Goal: Information Seeking & Learning: Learn about a topic

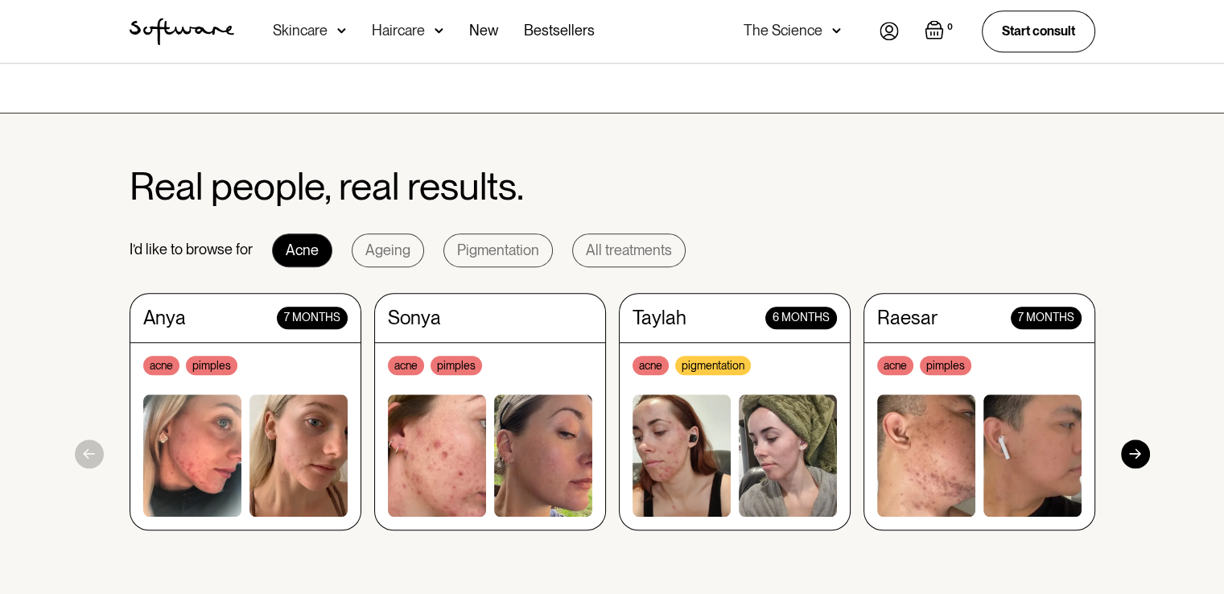
scroll to position [1498, 0]
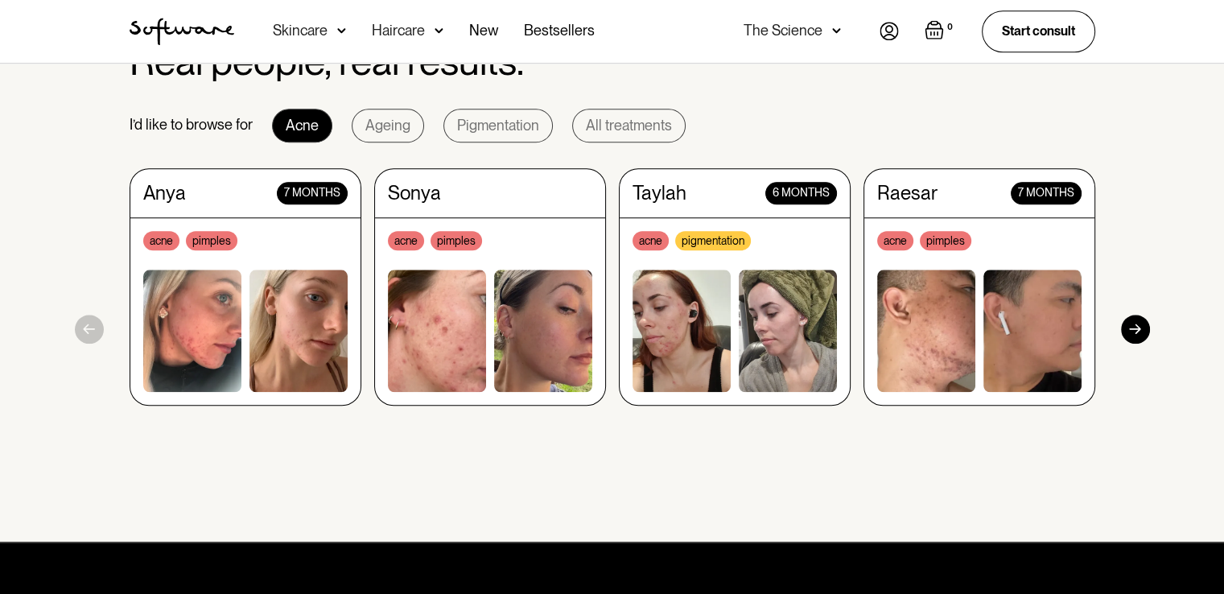
click at [250, 285] on img at bounding box center [299, 331] width 98 height 122
click at [290, 248] on div "acne pimples" at bounding box center [245, 240] width 204 height 19
click at [534, 206] on div "Sonya acne pimples" at bounding box center [490, 286] width 232 height 237
click at [716, 209] on div "Taylah 6 months acne pigmentation" at bounding box center [735, 286] width 232 height 237
click at [1040, 296] on img at bounding box center [1033, 331] width 98 height 122
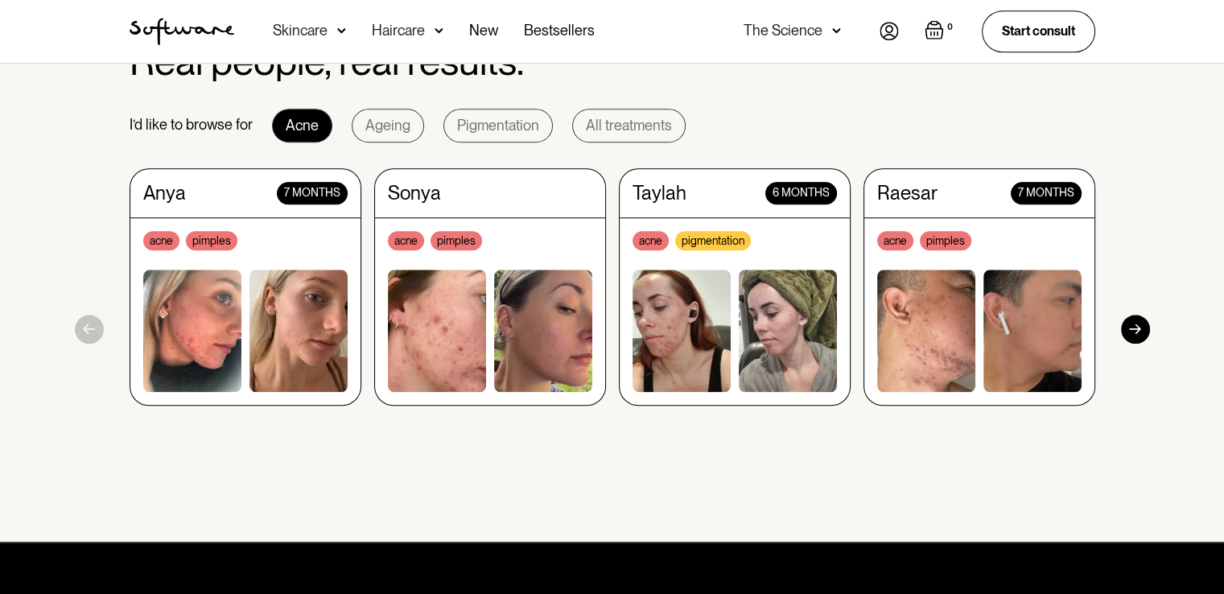
click at [1138, 326] on div at bounding box center [1135, 329] width 29 height 29
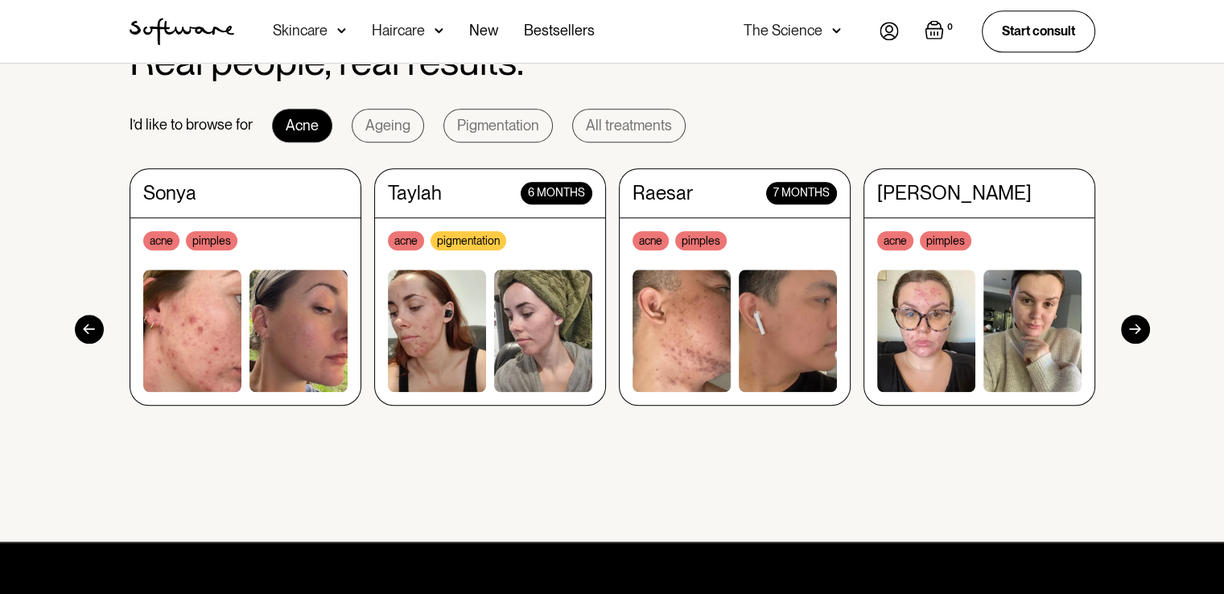
click at [1055, 219] on div "Christine acne pimples" at bounding box center [980, 286] width 232 height 237
click at [1138, 332] on div at bounding box center [1135, 329] width 29 height 29
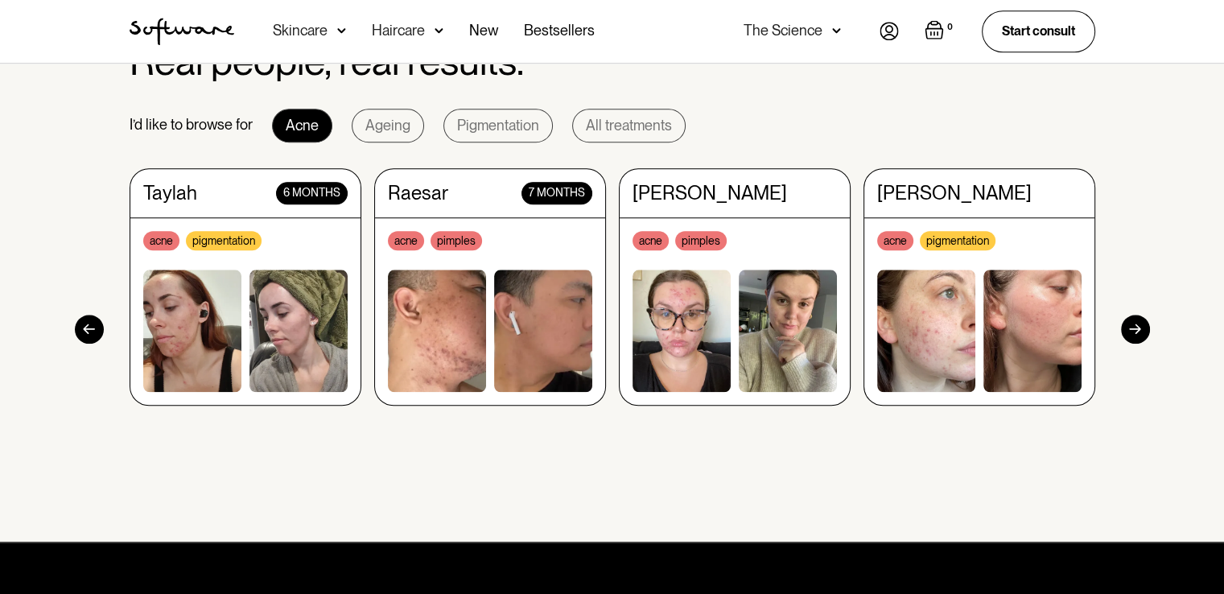
click at [1138, 332] on div at bounding box center [1135, 329] width 29 height 29
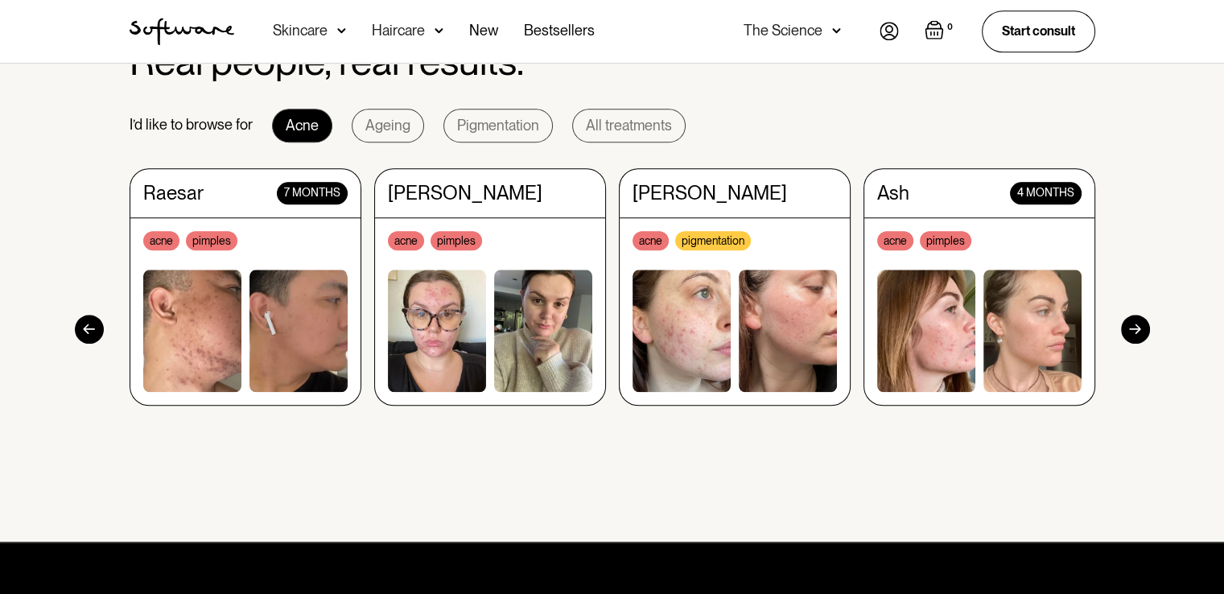
click at [1138, 332] on div at bounding box center [1135, 329] width 29 height 29
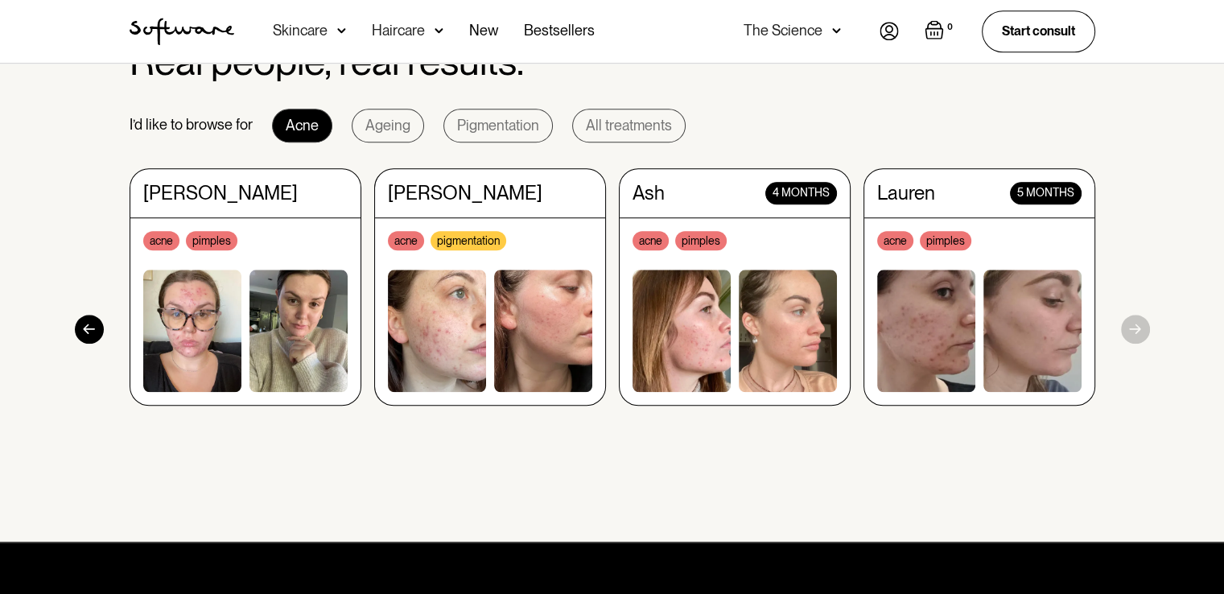
click at [1138, 332] on section "Real people, real results. I’d like to browse for Acne Ageing Pigmentation All …" at bounding box center [612, 266] width 1224 height 554
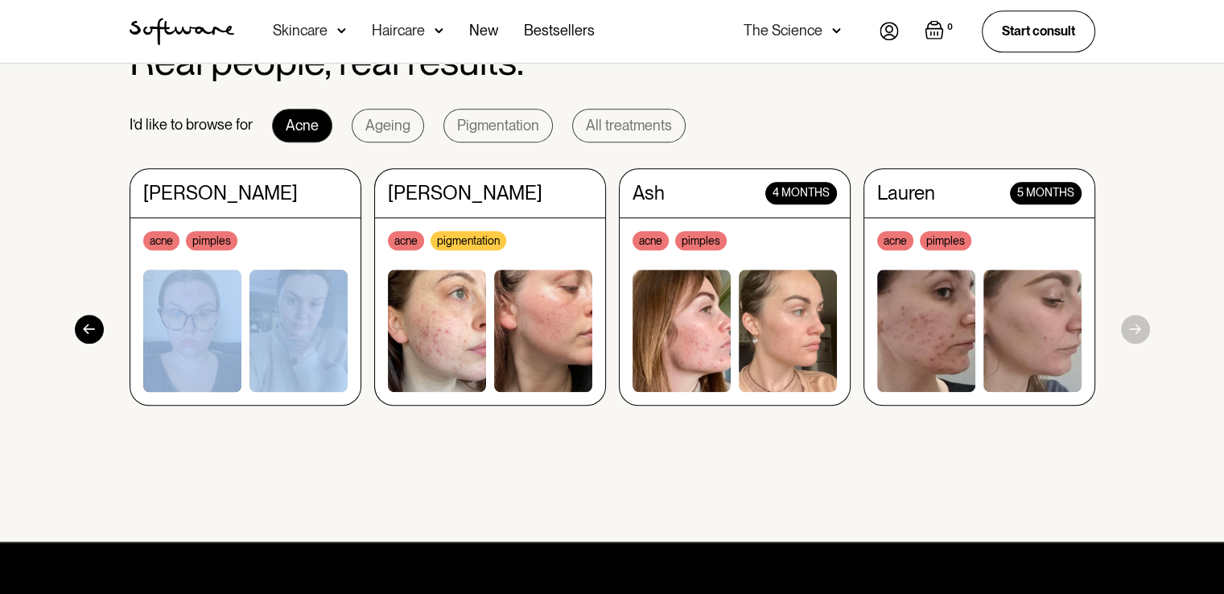
click at [1138, 332] on section "Real people, real results. I’d like to browse for Acne Ageing Pigmentation All …" at bounding box center [612, 266] width 1224 height 554
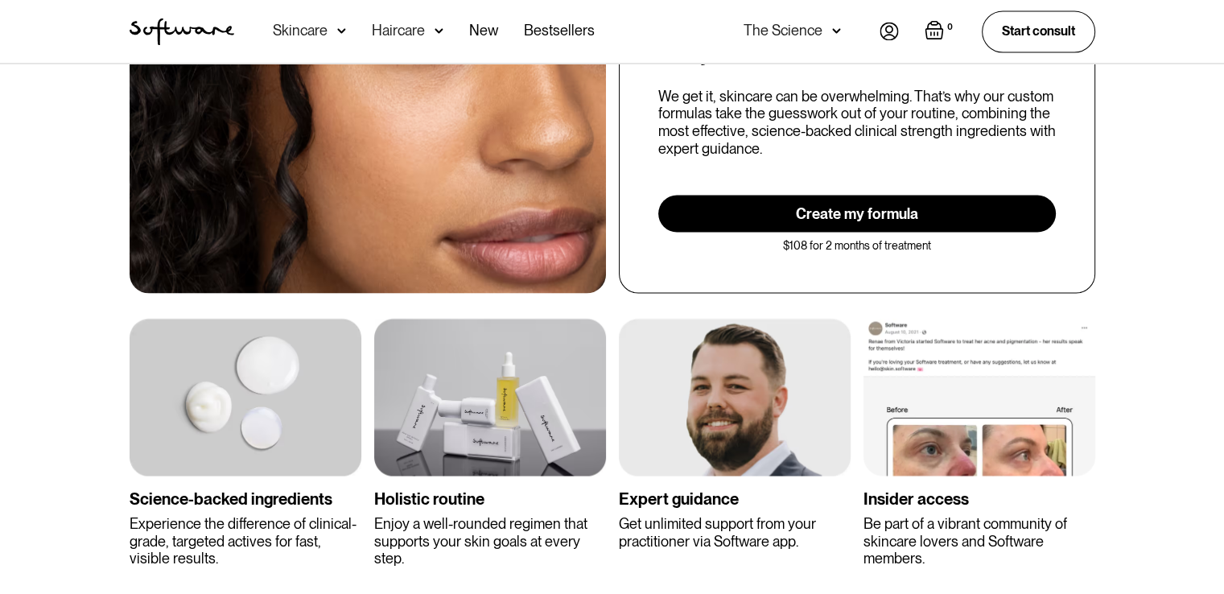
scroll to position [3016, 0]
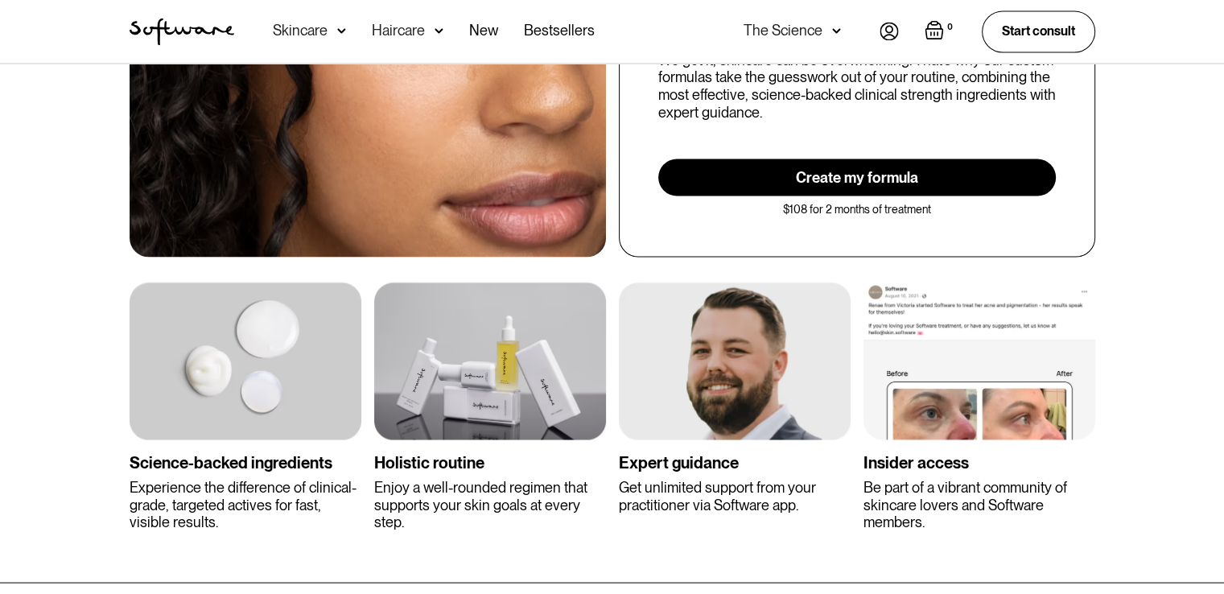
click at [731, 349] on img at bounding box center [735, 361] width 232 height 159
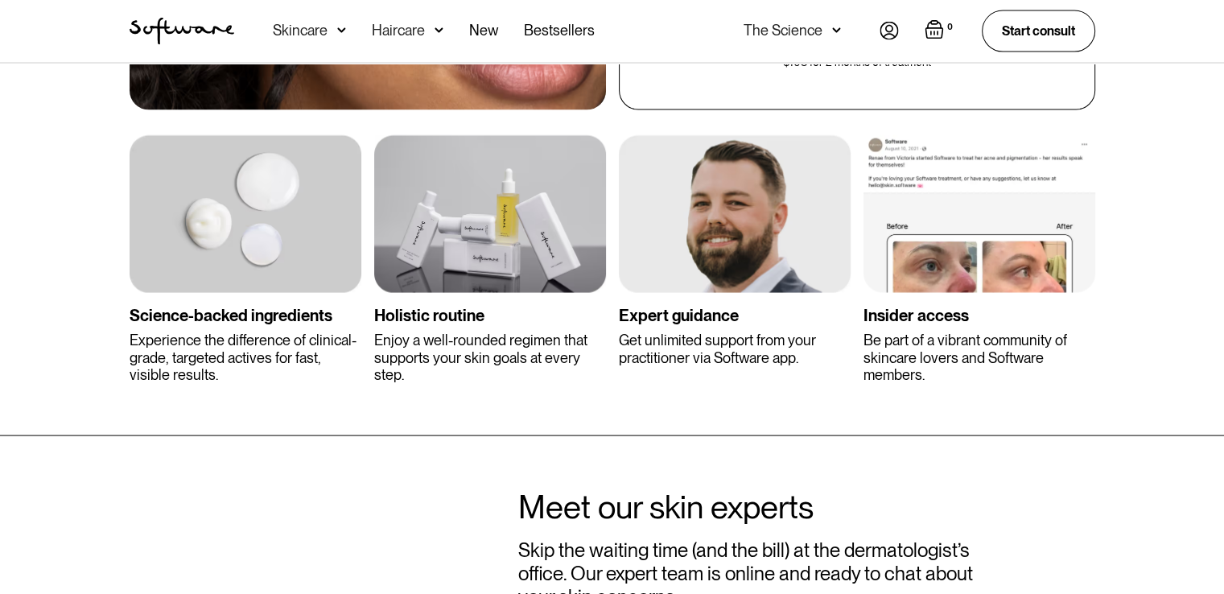
scroll to position [3175, 0]
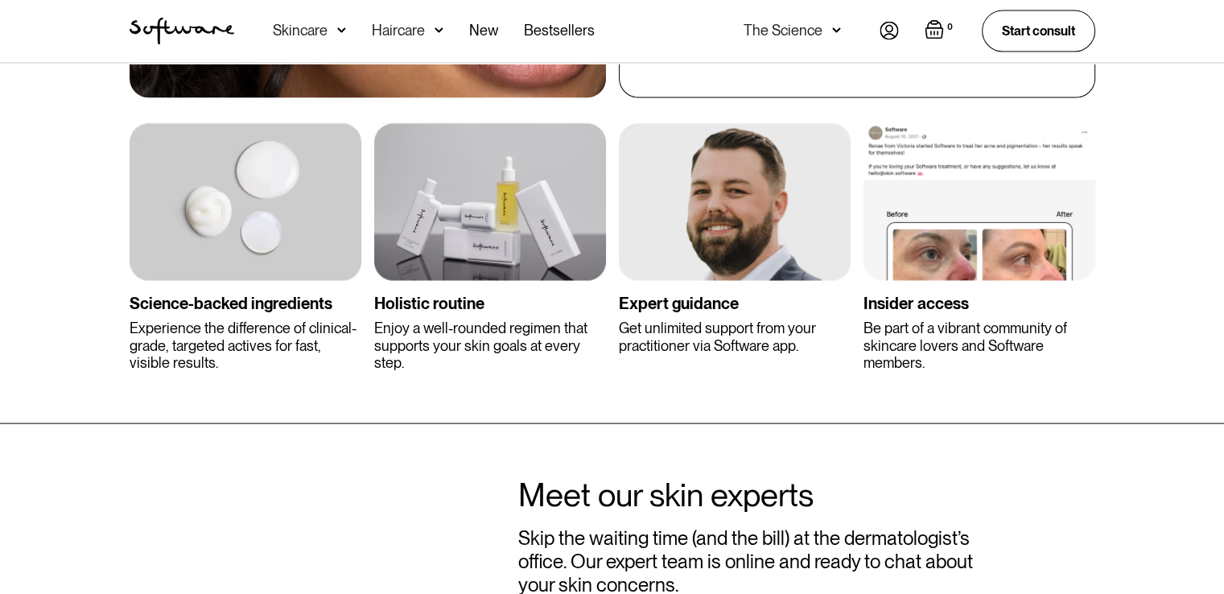
click at [132, 213] on img at bounding box center [246, 202] width 232 height 159
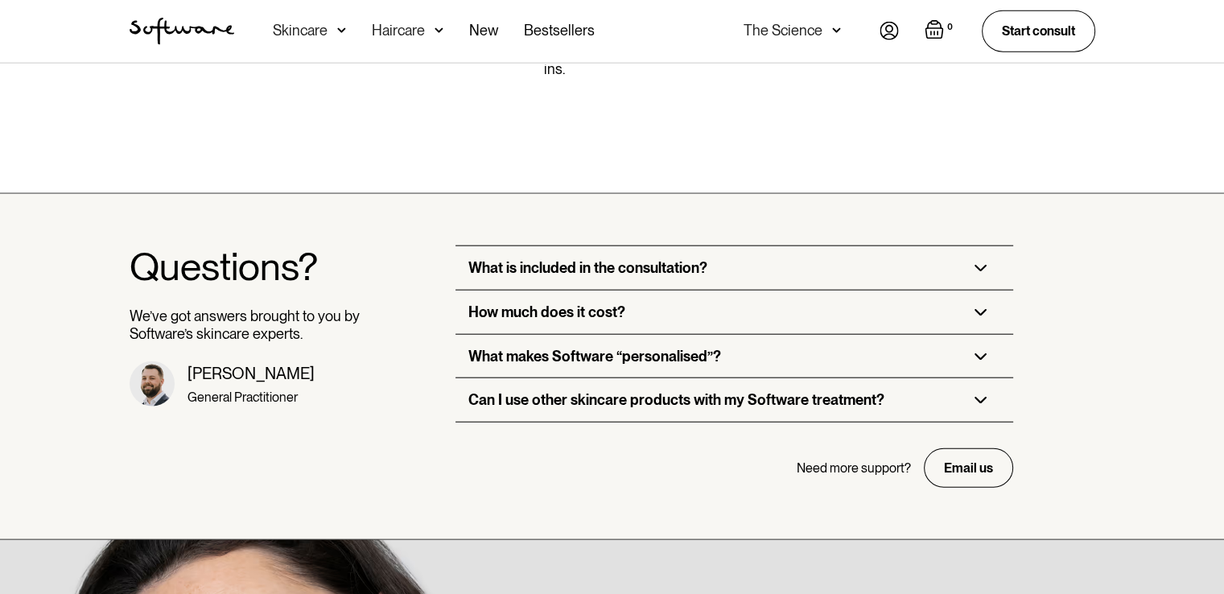
scroll to position [3857, 0]
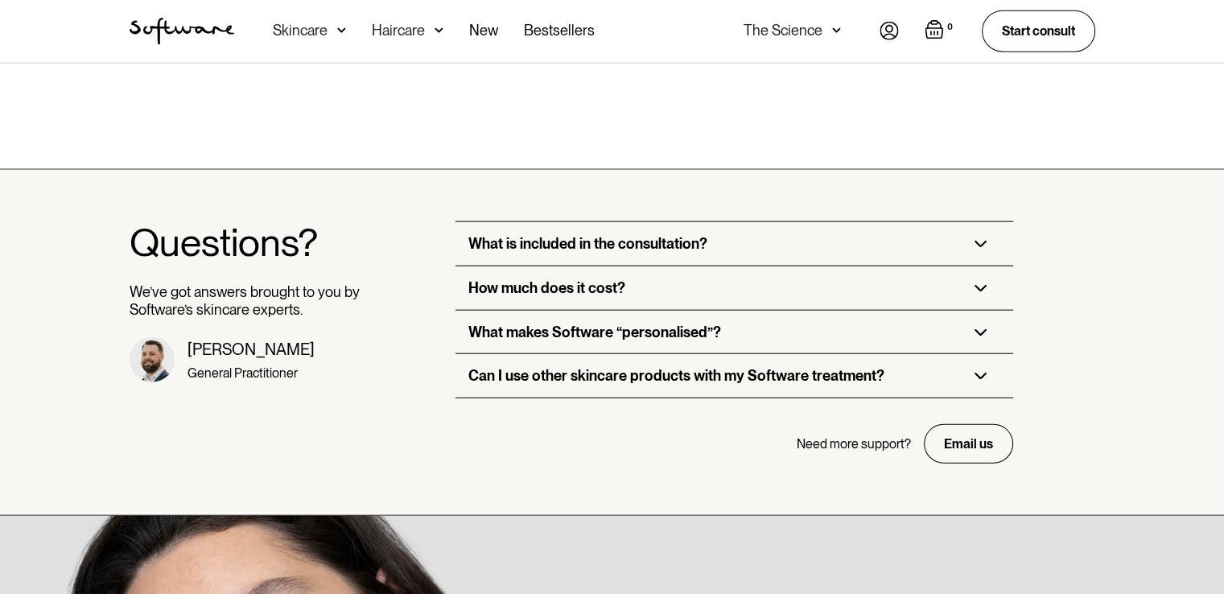
click at [984, 241] on img at bounding box center [981, 244] width 13 height 7
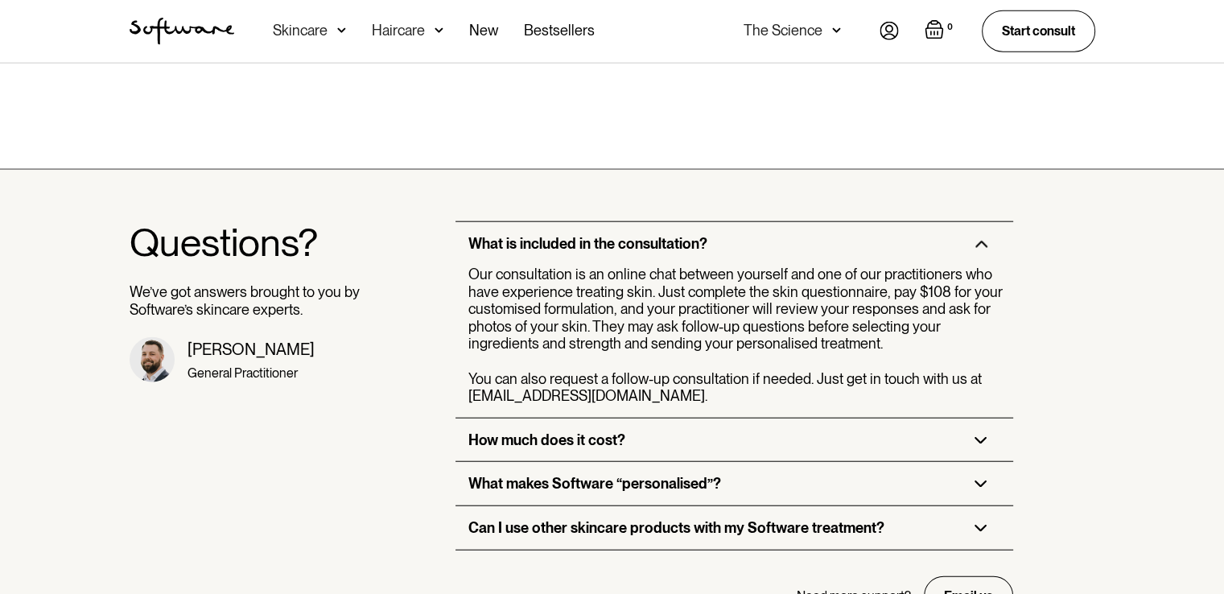
click at [979, 241] on img at bounding box center [981, 244] width 13 height 7
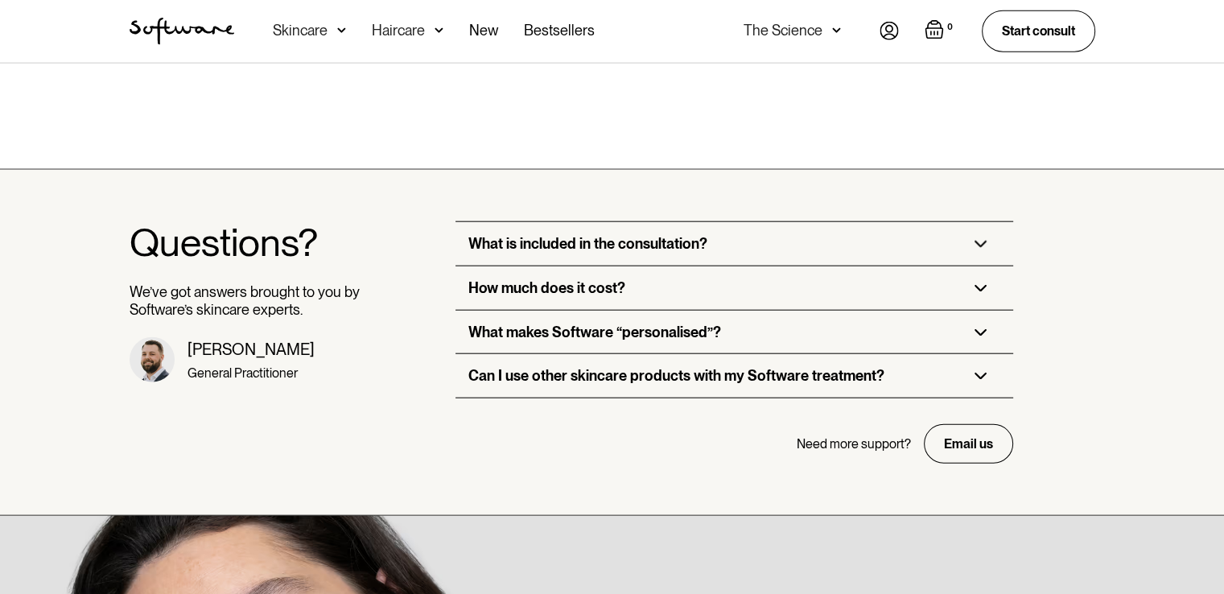
click at [984, 285] on img at bounding box center [981, 288] width 13 height 7
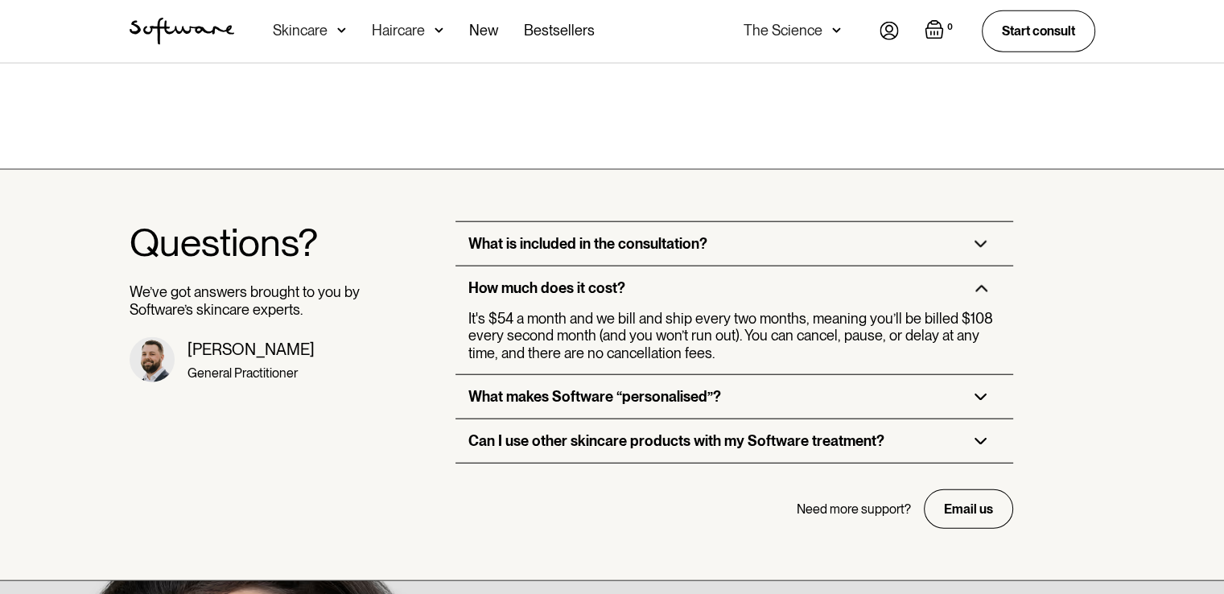
click at [981, 285] on img at bounding box center [981, 288] width 13 height 7
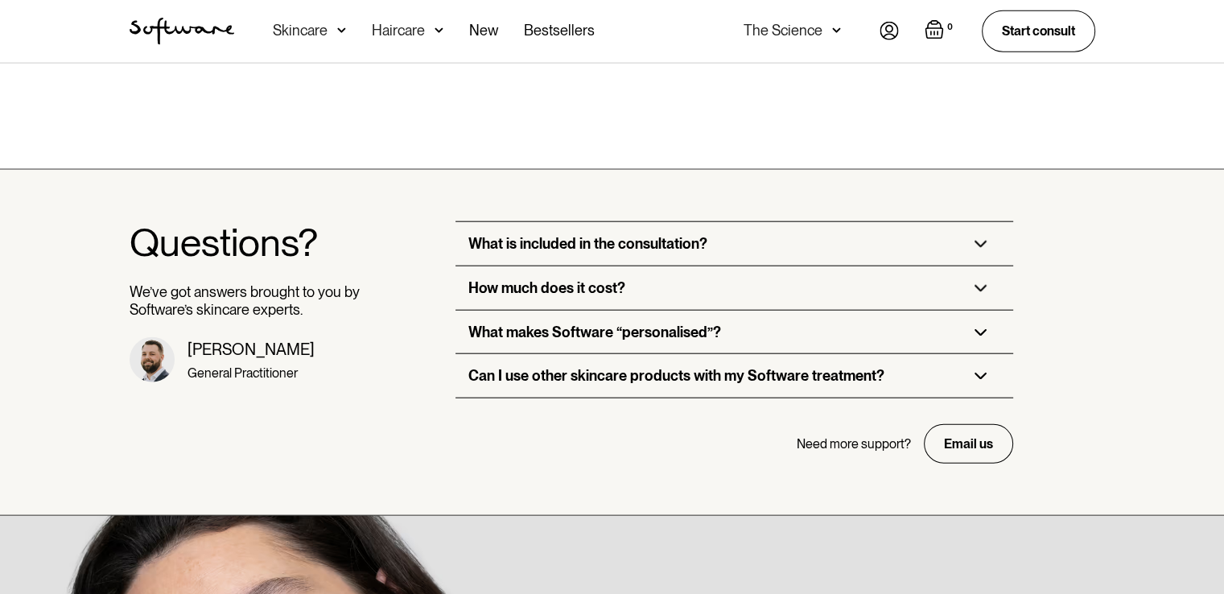
click at [979, 311] on div "What makes Software “personalised”?" at bounding box center [735, 332] width 558 height 43
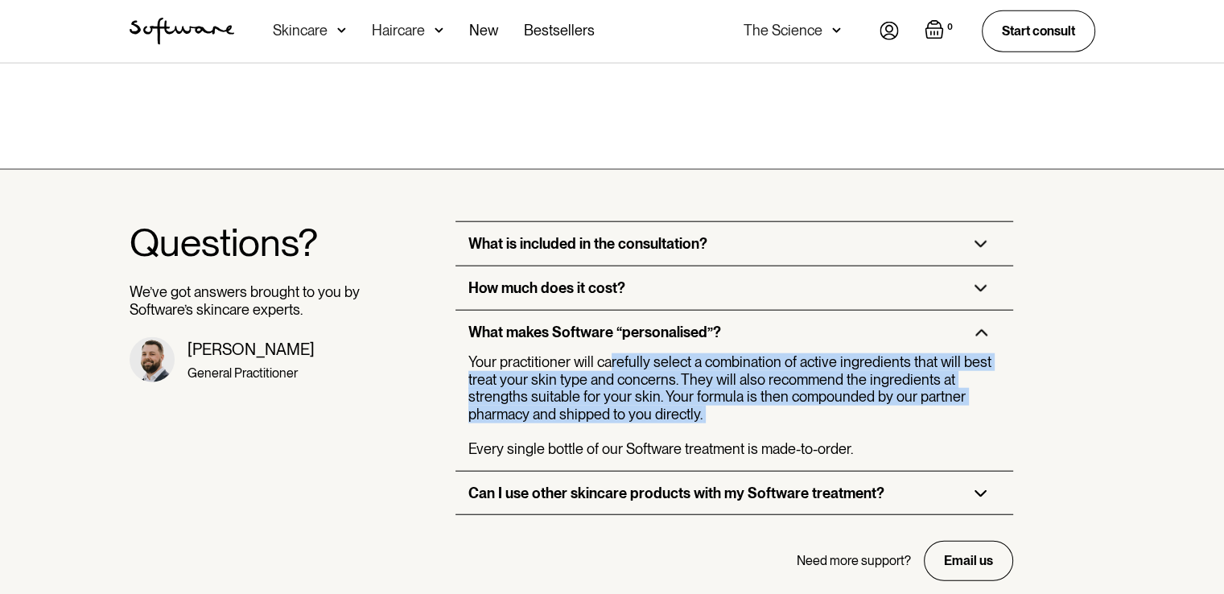
drag, startPoint x: 609, startPoint y: 322, endPoint x: 704, endPoint y: 390, distance: 117.1
click at [704, 390] on div "Your practitioner will carefully select a combination of active ingredients tha…" at bounding box center [737, 405] width 539 height 105
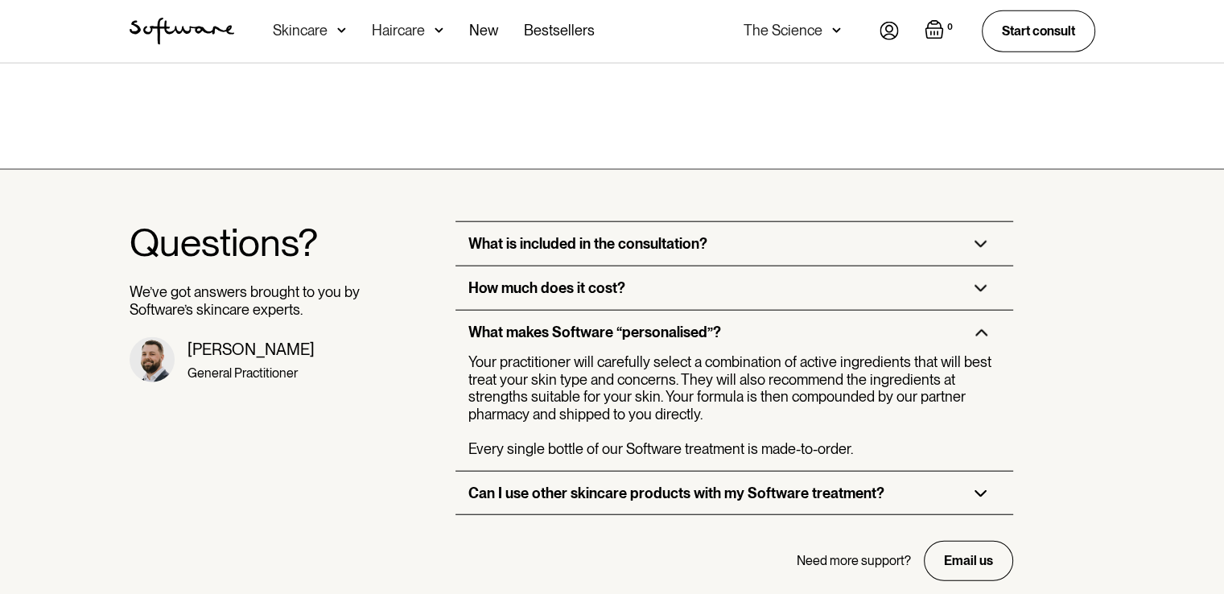
click at [980, 329] on img at bounding box center [981, 332] width 13 height 7
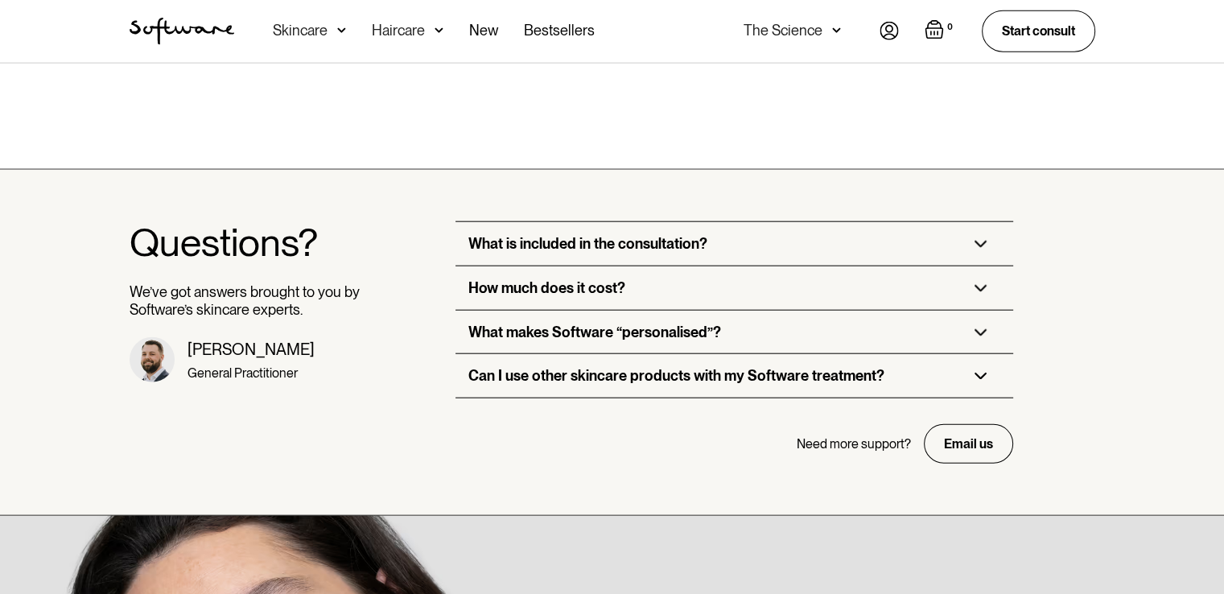
click at [560, 354] on div "Can I use other skincare products with my Software treatment?" at bounding box center [735, 375] width 558 height 43
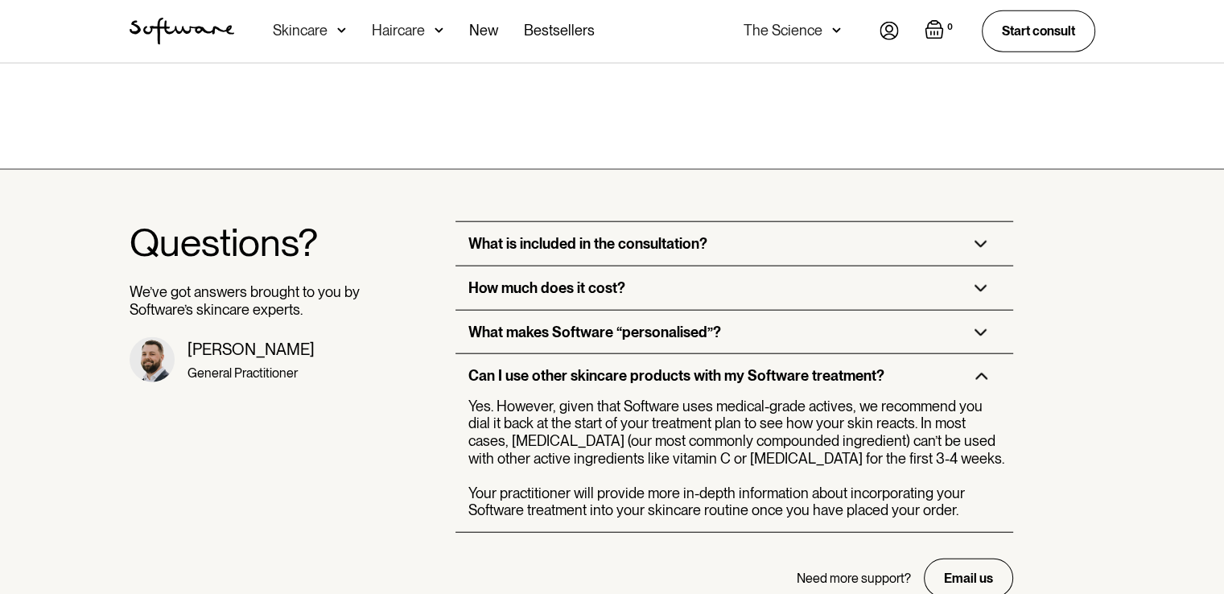
click at [980, 373] on img at bounding box center [981, 376] width 13 height 7
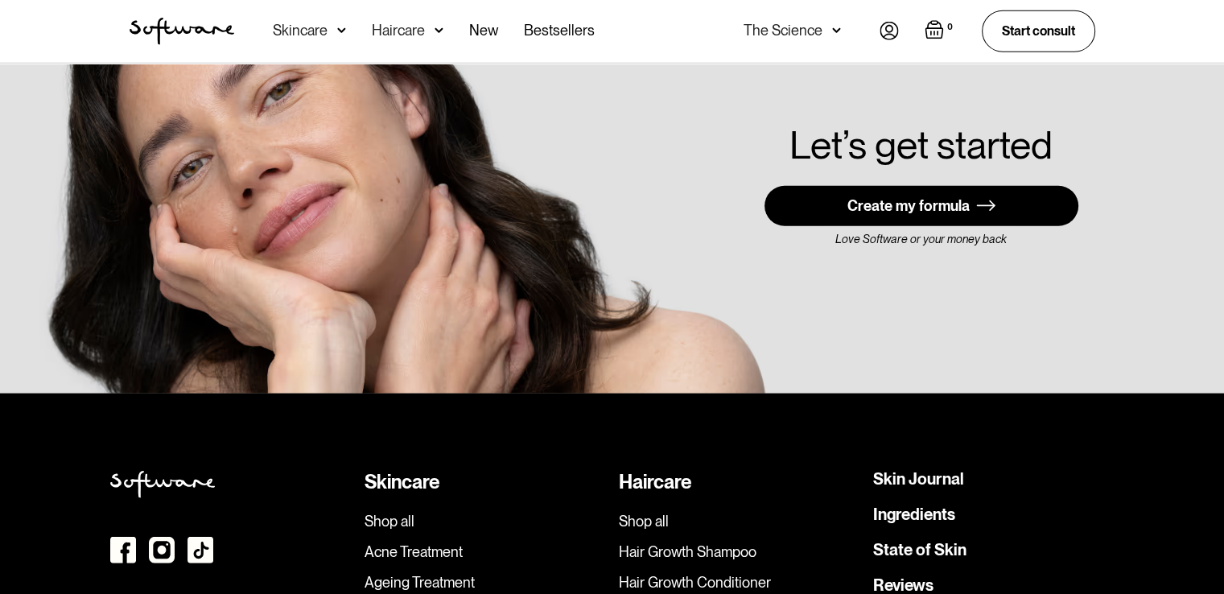
scroll to position [4158, 0]
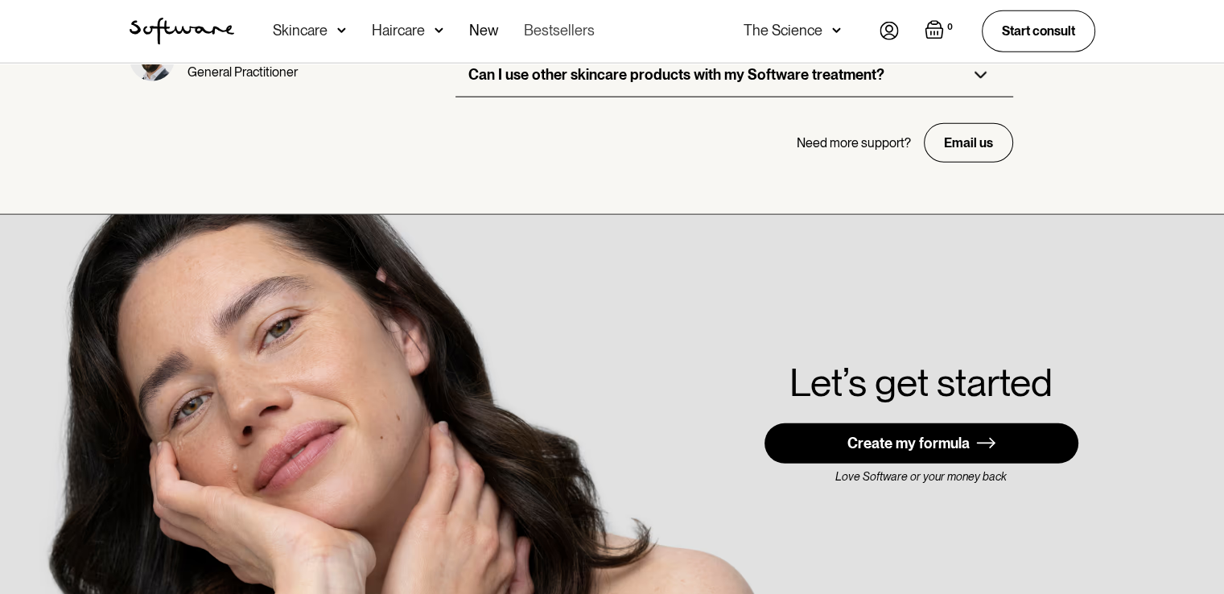
click at [586, 27] on link "Bestsellers" at bounding box center [559, 31] width 71 height 63
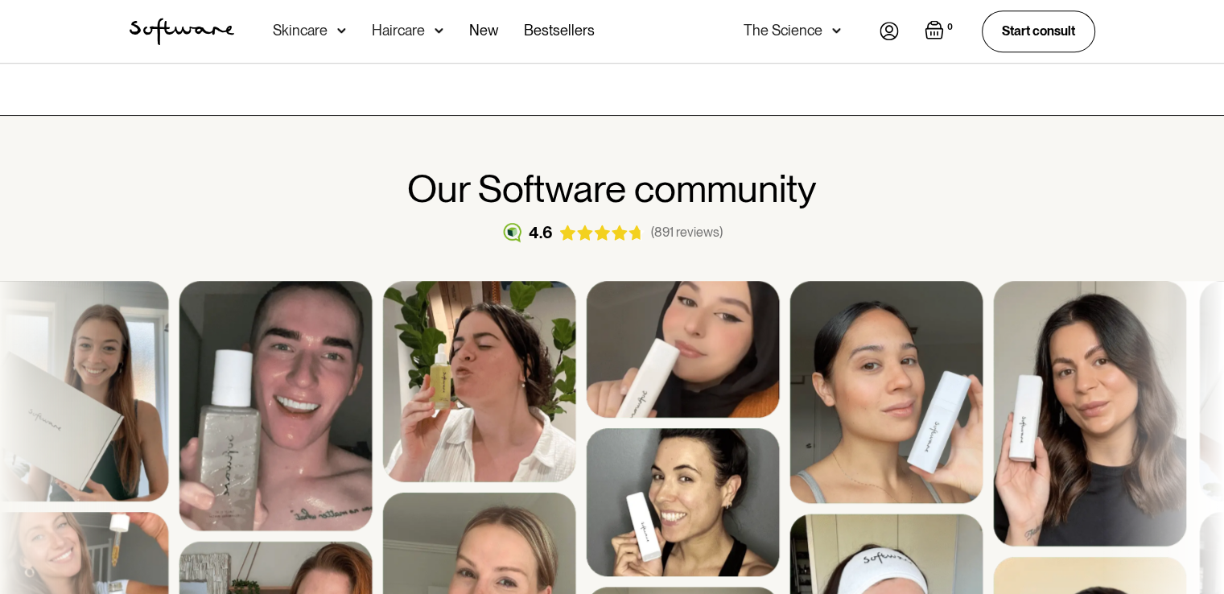
scroll to position [1127, 0]
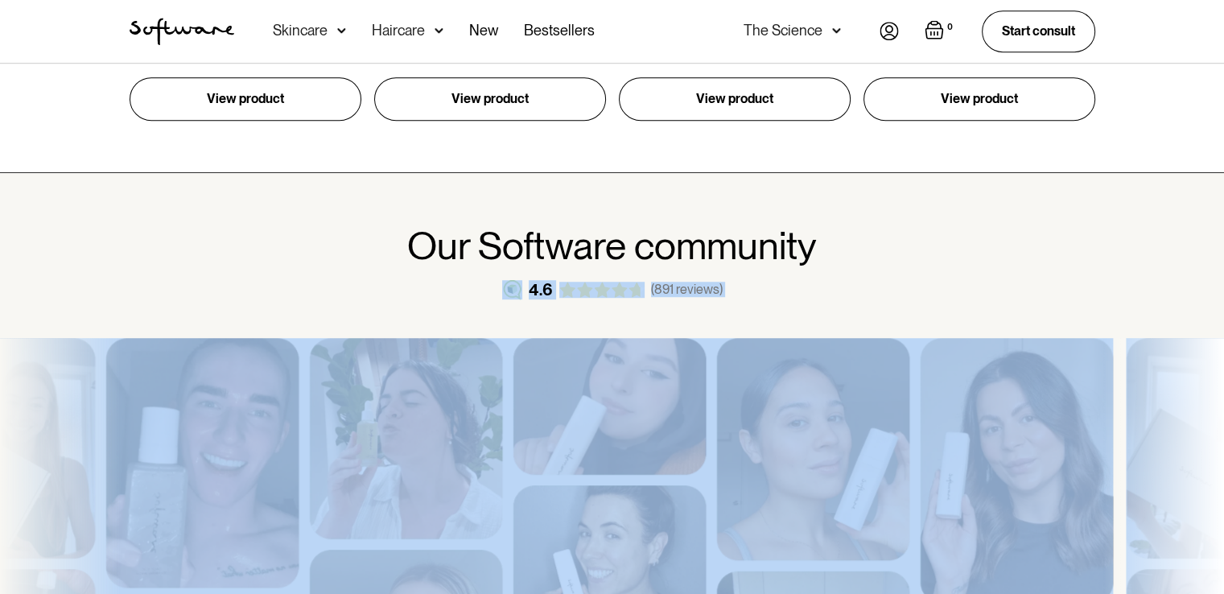
drag, startPoint x: 1174, startPoint y: 340, endPoint x: 1069, endPoint y: 202, distance: 172.9
click at [1069, 202] on div "Our Software community 4.6 (891 reviews)" at bounding box center [612, 537] width 1224 height 728
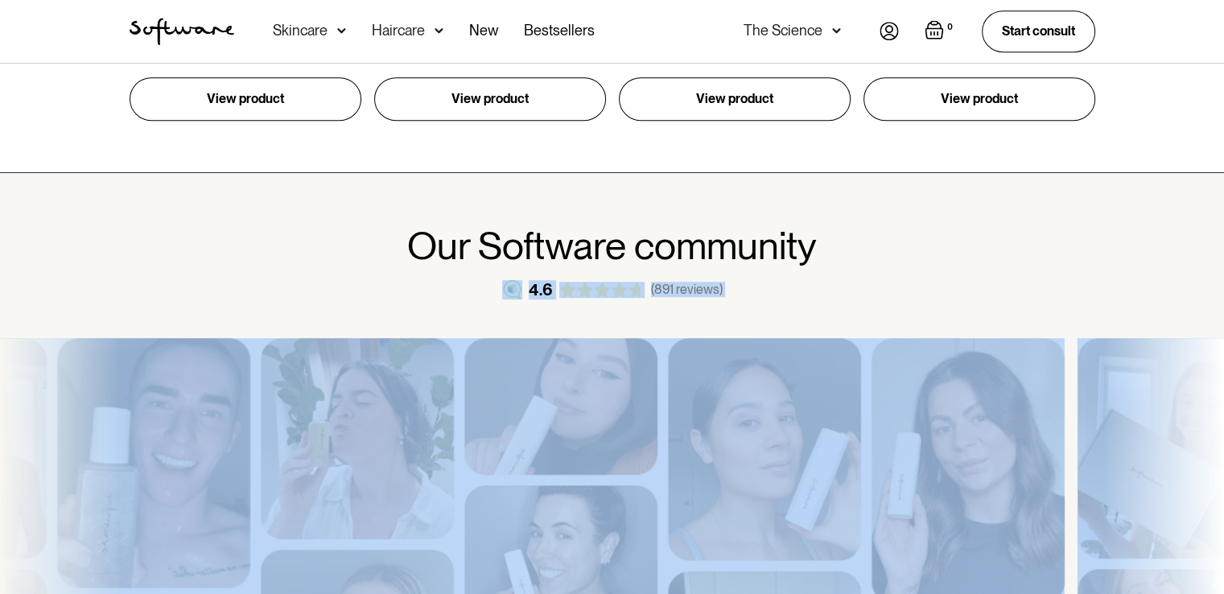
click at [1008, 225] on h1 "Our Software community" at bounding box center [613, 246] width 966 height 43
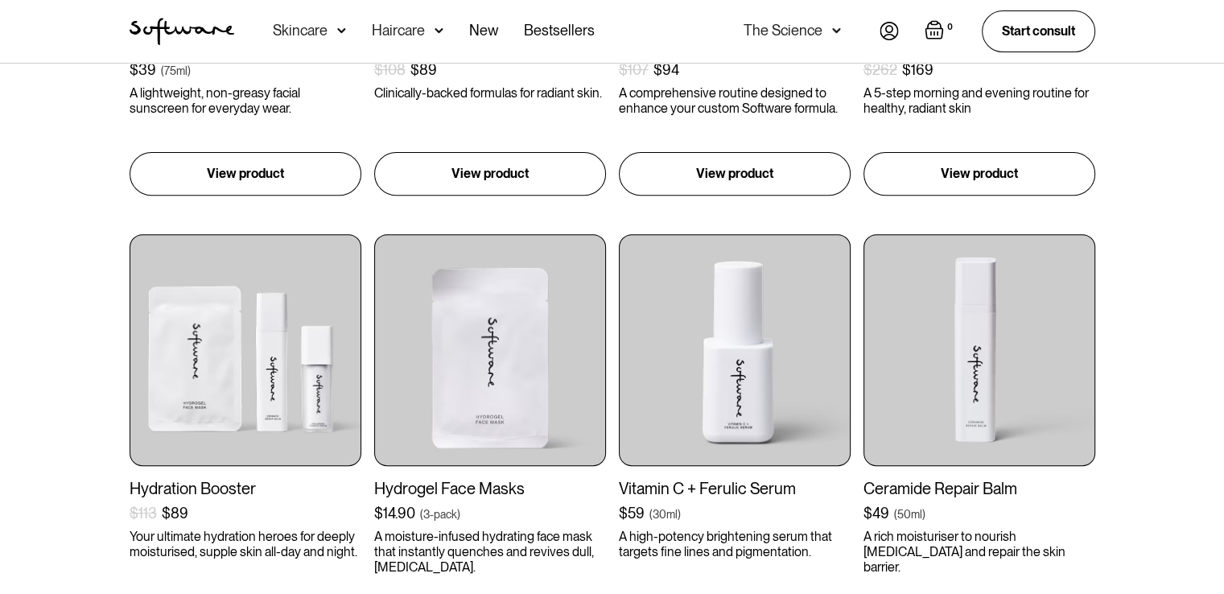
scroll to position [89, 0]
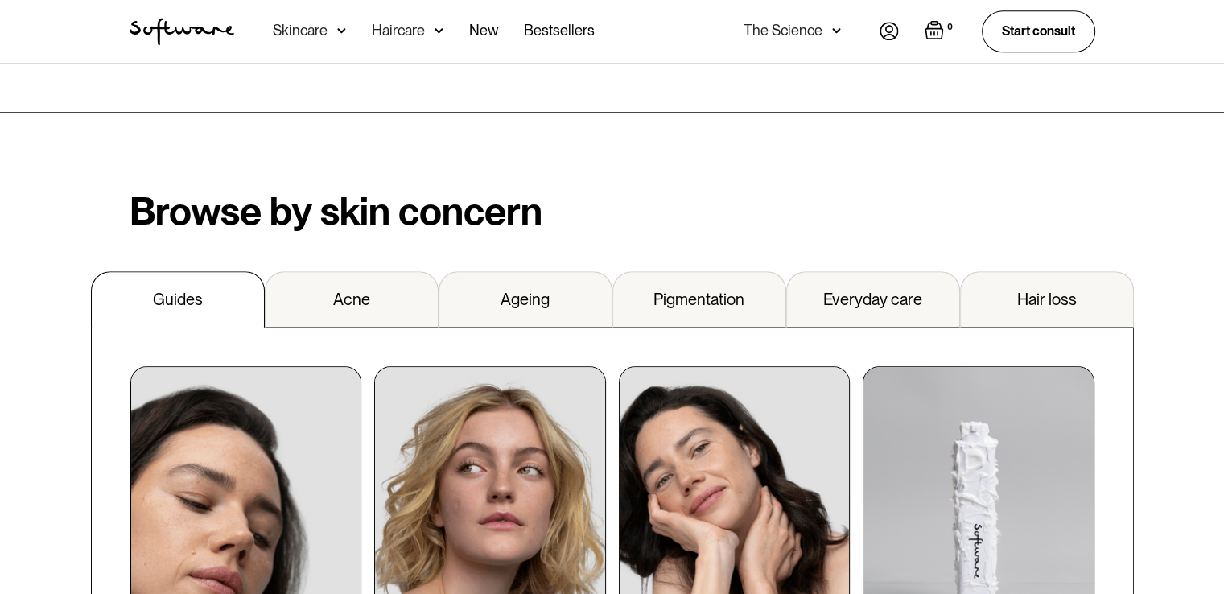
scroll to position [1643, 0]
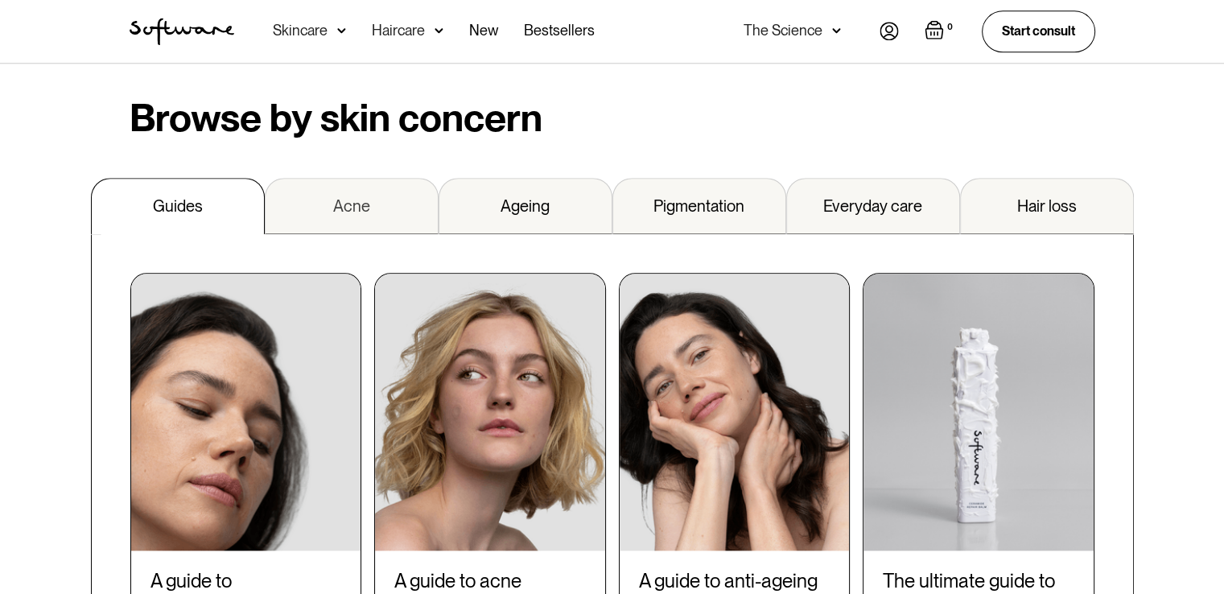
click at [346, 196] on div "Acne" at bounding box center [351, 205] width 37 height 19
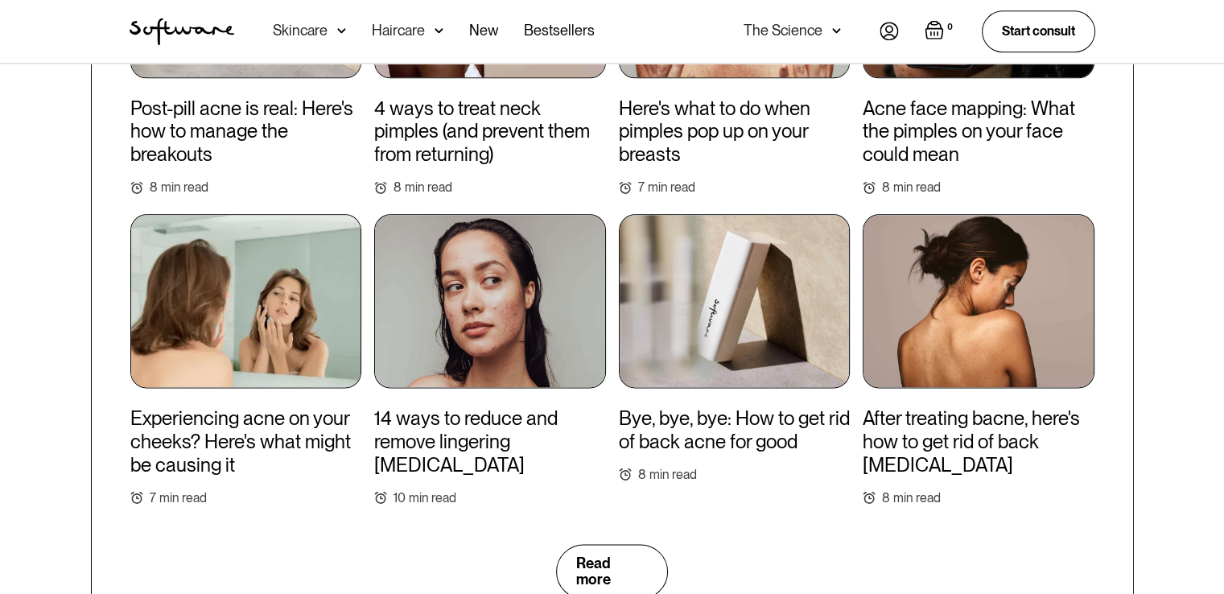
scroll to position [2531, 0]
